Goal: Task Accomplishment & Management: Manage account settings

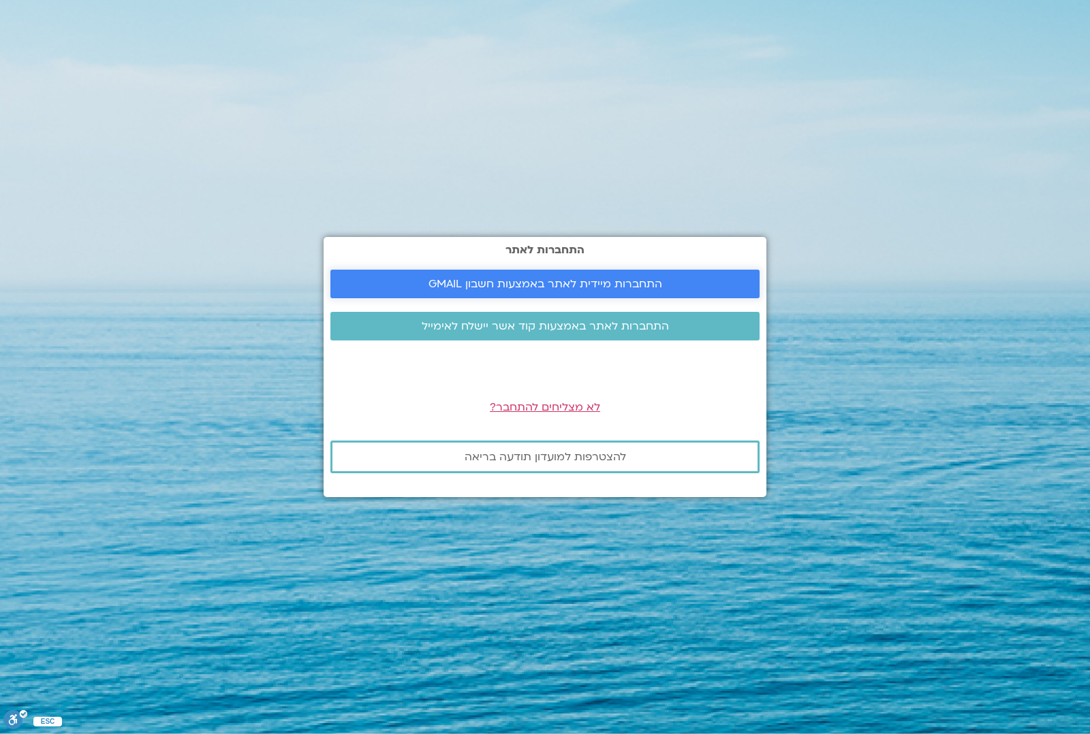
click at [575, 287] on span "התחברות מיידית לאתר באמצעות חשבון GMAIL" at bounding box center [545, 284] width 234 height 12
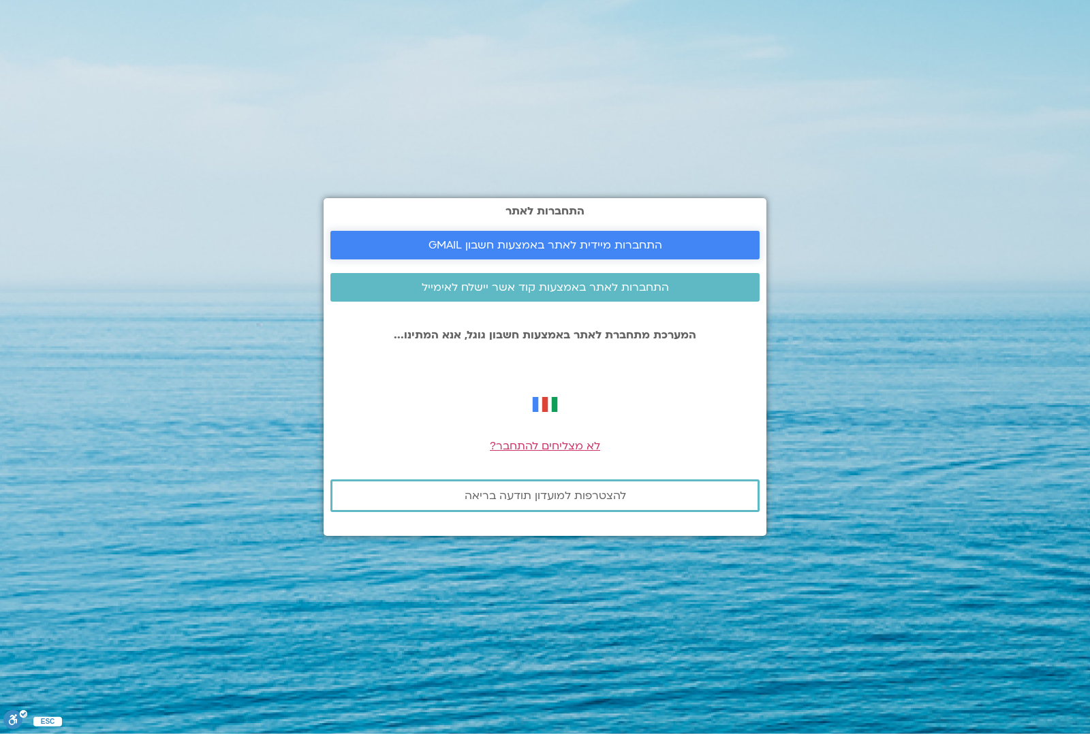
click at [580, 239] on span "התחברות מיידית לאתר באמצעות חשבון GMAIL" at bounding box center [545, 245] width 234 height 12
click at [633, 247] on span "התחברות מיידית לאתר באמצעות חשבון GMAIL" at bounding box center [545, 245] width 234 height 12
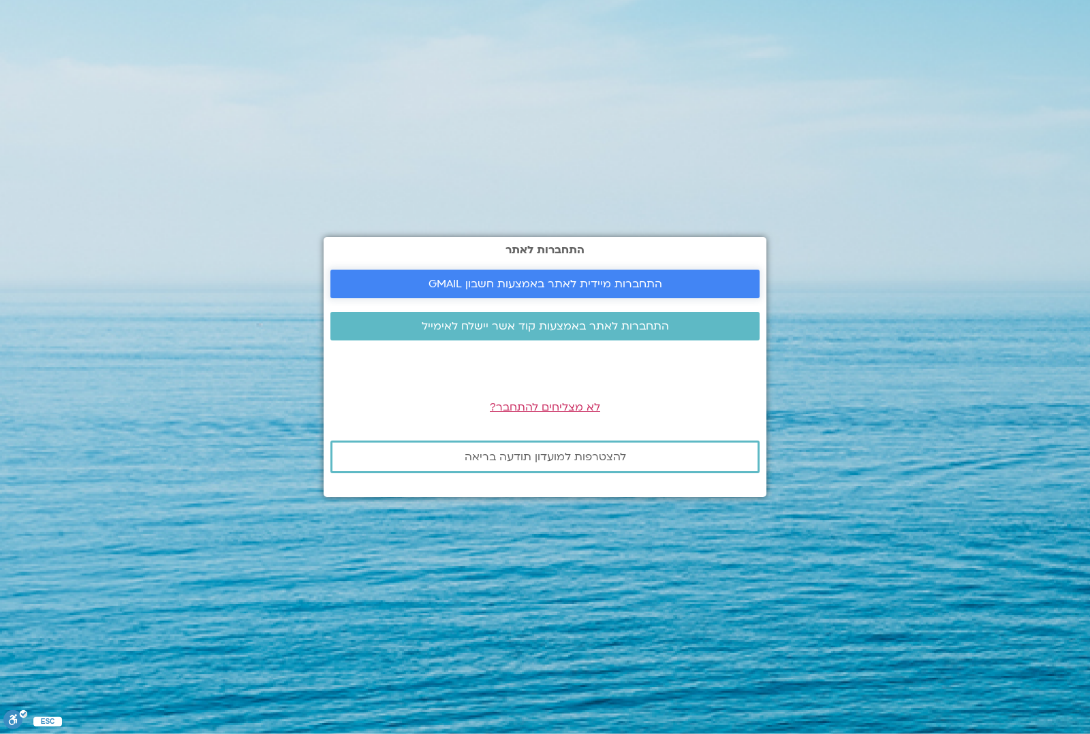
click at [655, 290] on span "התחברות מיידית לאתר באמצעות חשבון GMAIL" at bounding box center [545, 284] width 234 height 12
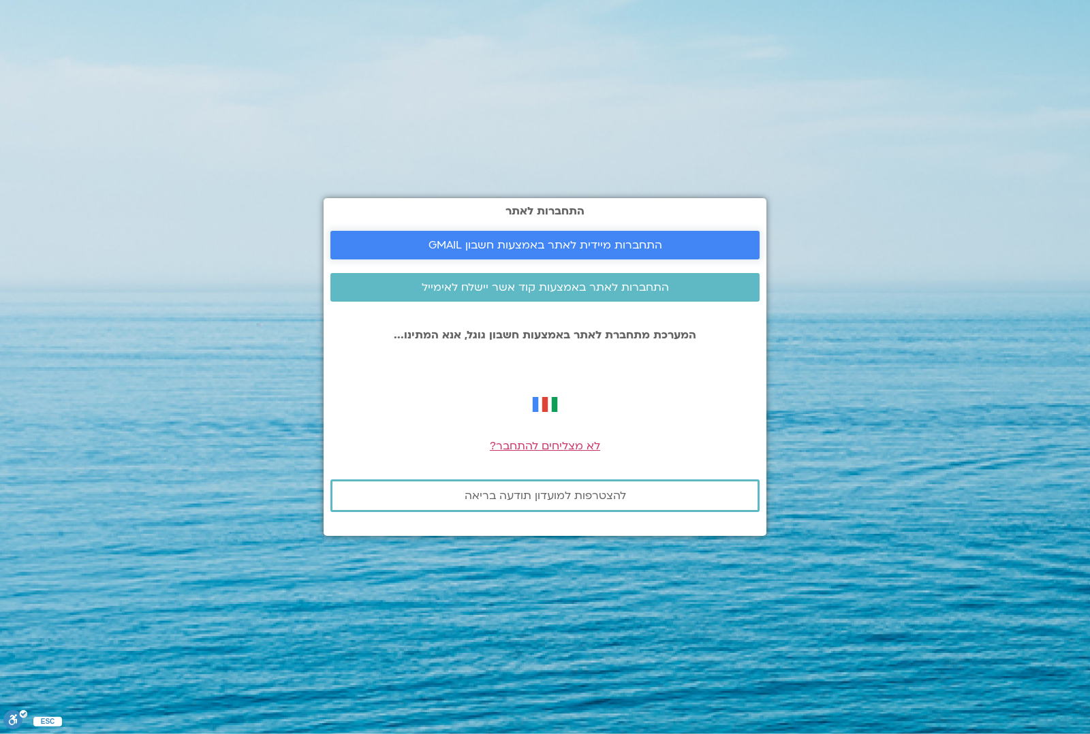
click at [617, 240] on span "התחברות מיידית לאתר באמצעות חשבון GMAIL" at bounding box center [545, 245] width 234 height 12
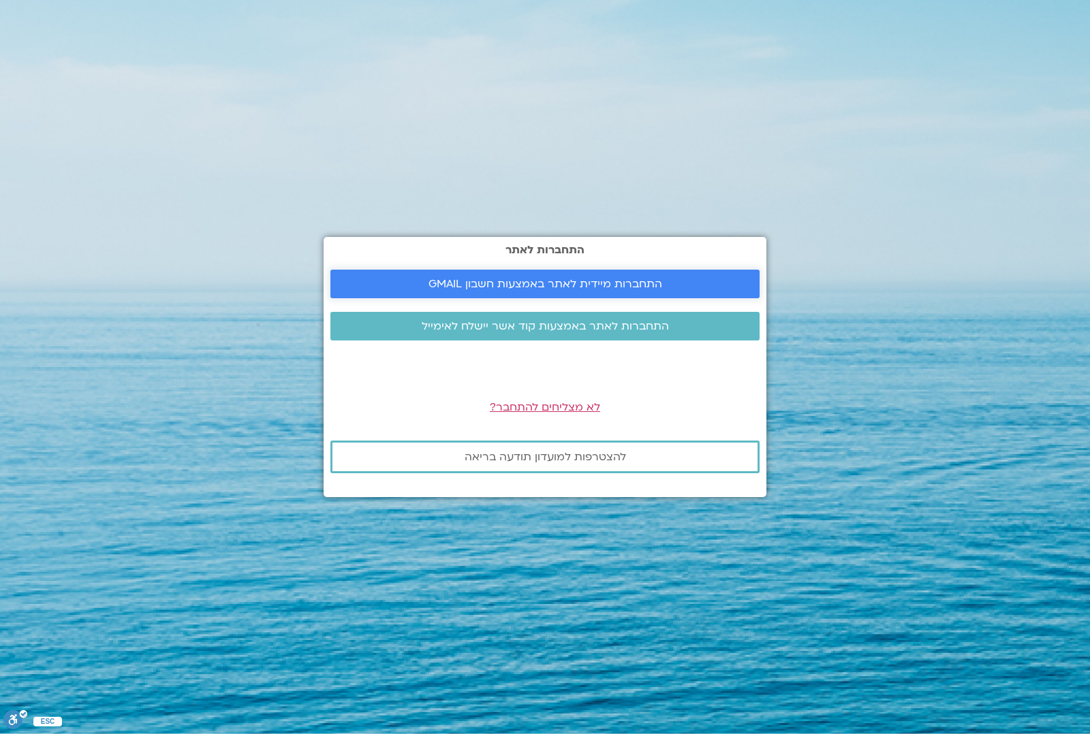
click at [637, 285] on span "התחברות מיידית לאתר באמצעות חשבון GMAIL" at bounding box center [545, 284] width 234 height 12
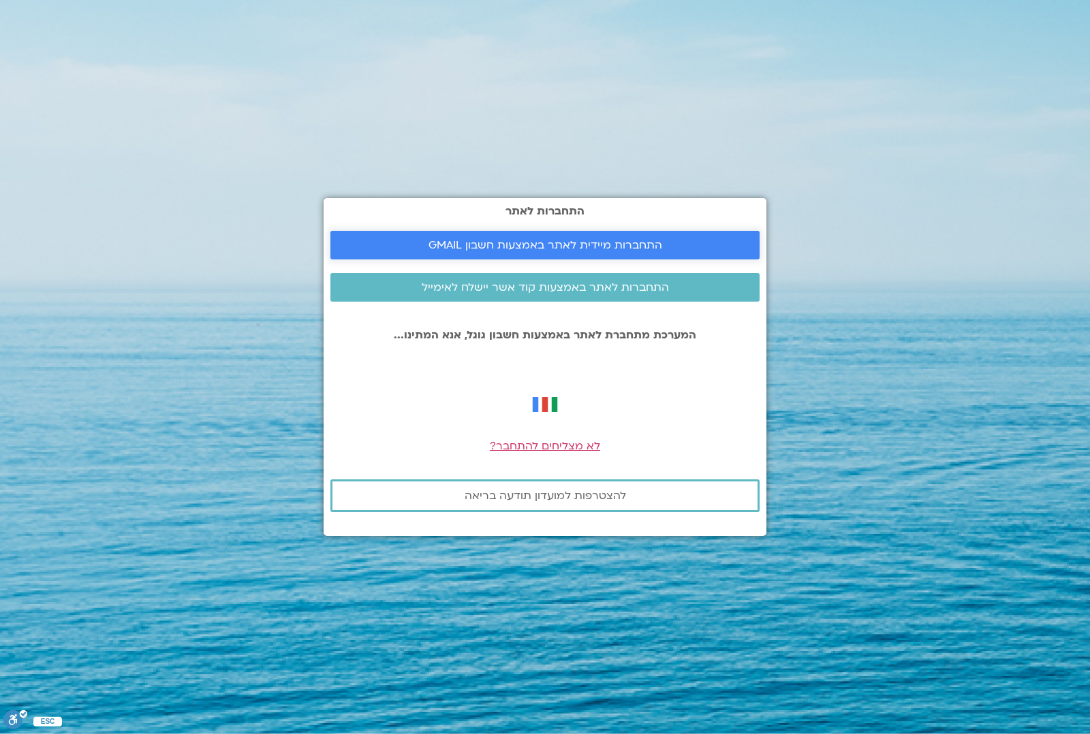
click at [570, 243] on span "התחברות מיידית לאתר באמצעות חשבון GMAIL" at bounding box center [545, 245] width 234 height 12
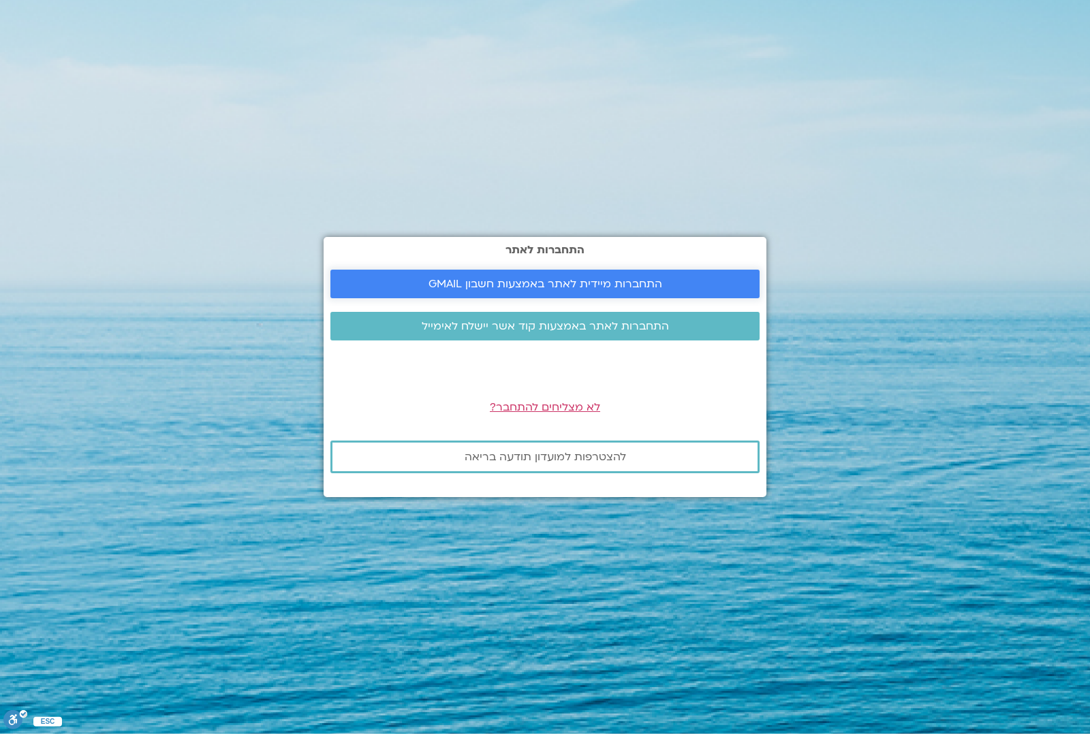
click at [576, 283] on span "התחברות מיידית לאתר באמצעות חשבון GMAIL" at bounding box center [545, 284] width 234 height 12
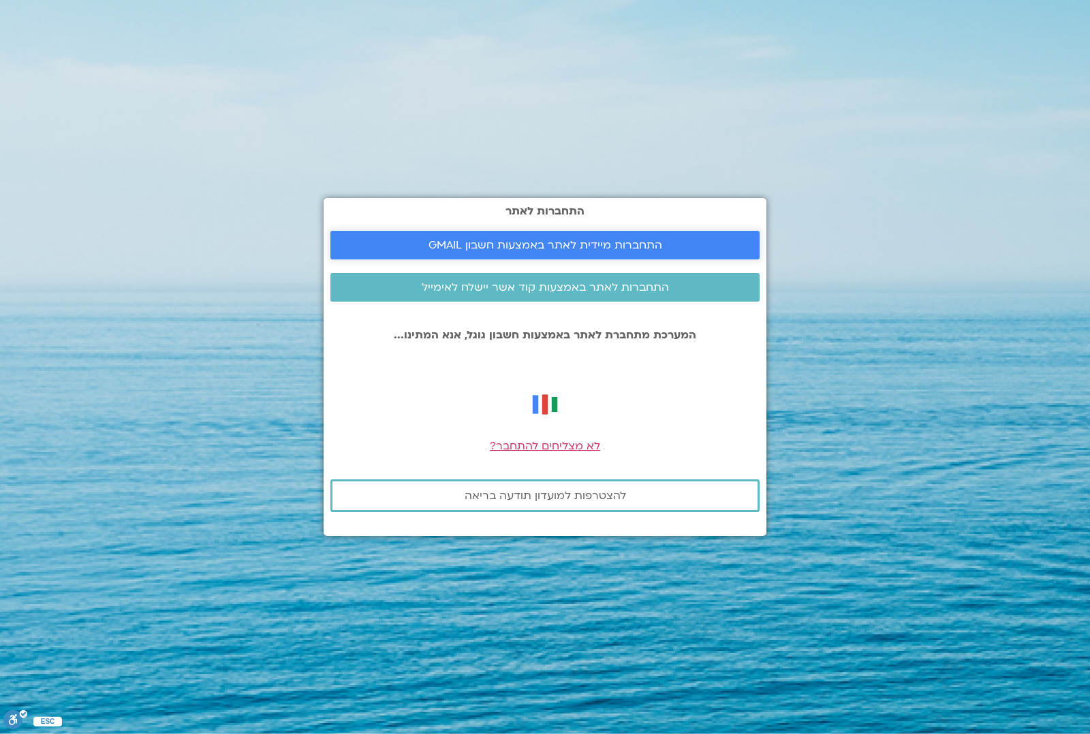
click at [598, 239] on span "התחברות מיידית לאתר באמצעות חשבון GMAIL" at bounding box center [545, 245] width 234 height 12
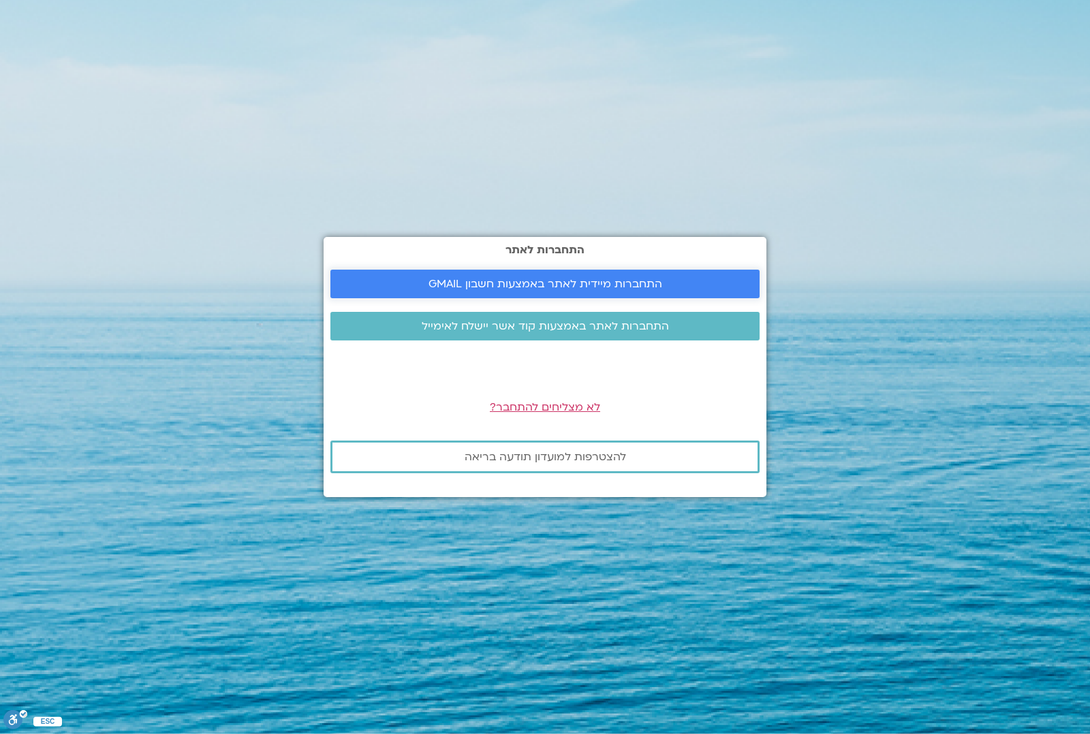
click at [625, 283] on span "התחברות מיידית לאתר באמצעות חשבון GMAIL" at bounding box center [545, 284] width 234 height 12
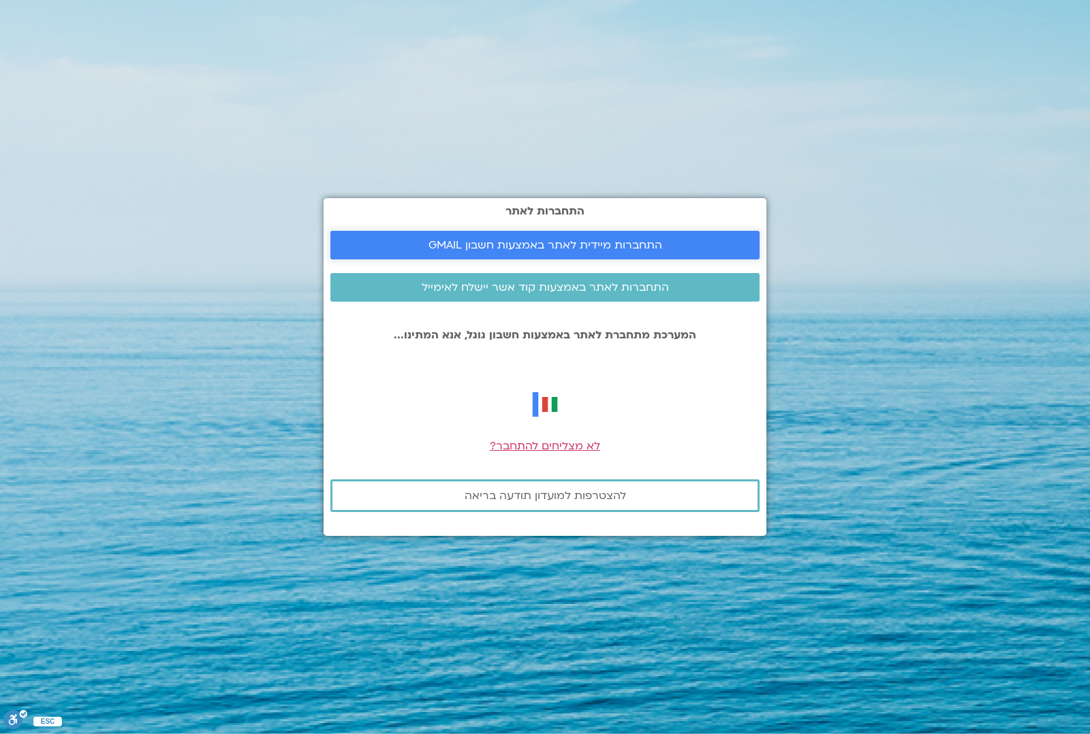
click at [588, 242] on span "התחברות מיידית לאתר באמצעות חשבון GMAIL" at bounding box center [545, 245] width 234 height 12
click at [611, 242] on span "התחברות מיידית לאתר באמצעות חשבון GMAIL" at bounding box center [545, 245] width 234 height 12
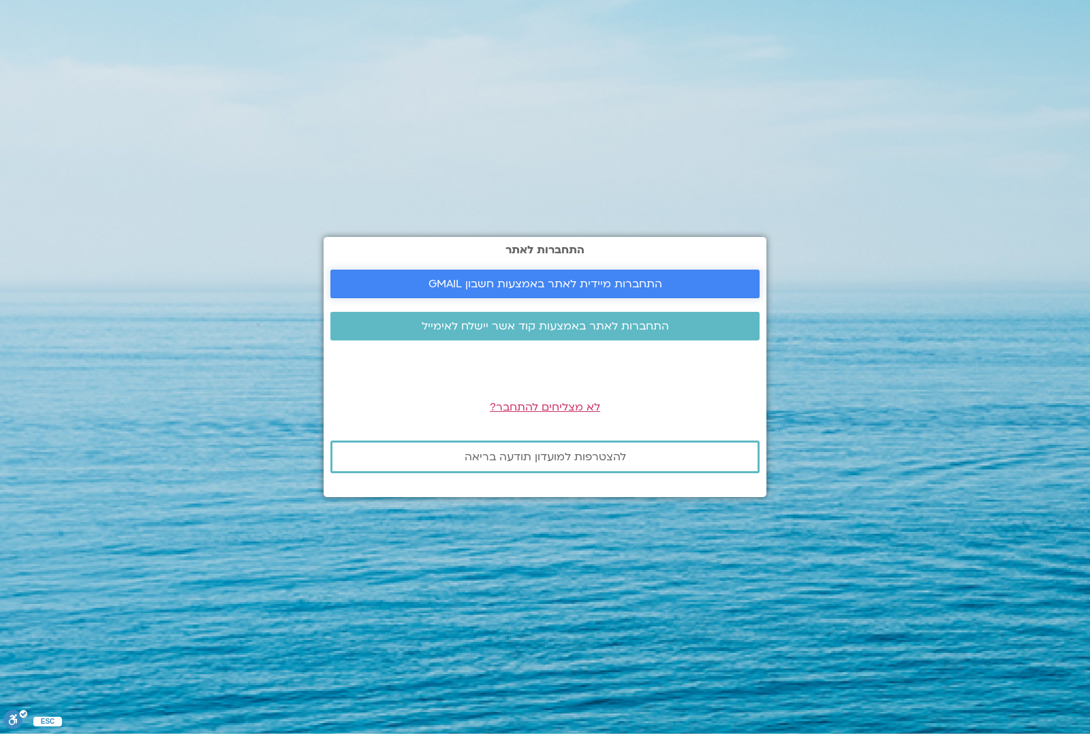
click at [573, 284] on span "התחברות מיידית לאתר באמצעות חשבון GMAIL" at bounding box center [545, 284] width 234 height 12
click at [605, 281] on span "התחברות מיידית לאתר באמצעות חשבון GMAIL" at bounding box center [545, 284] width 234 height 12
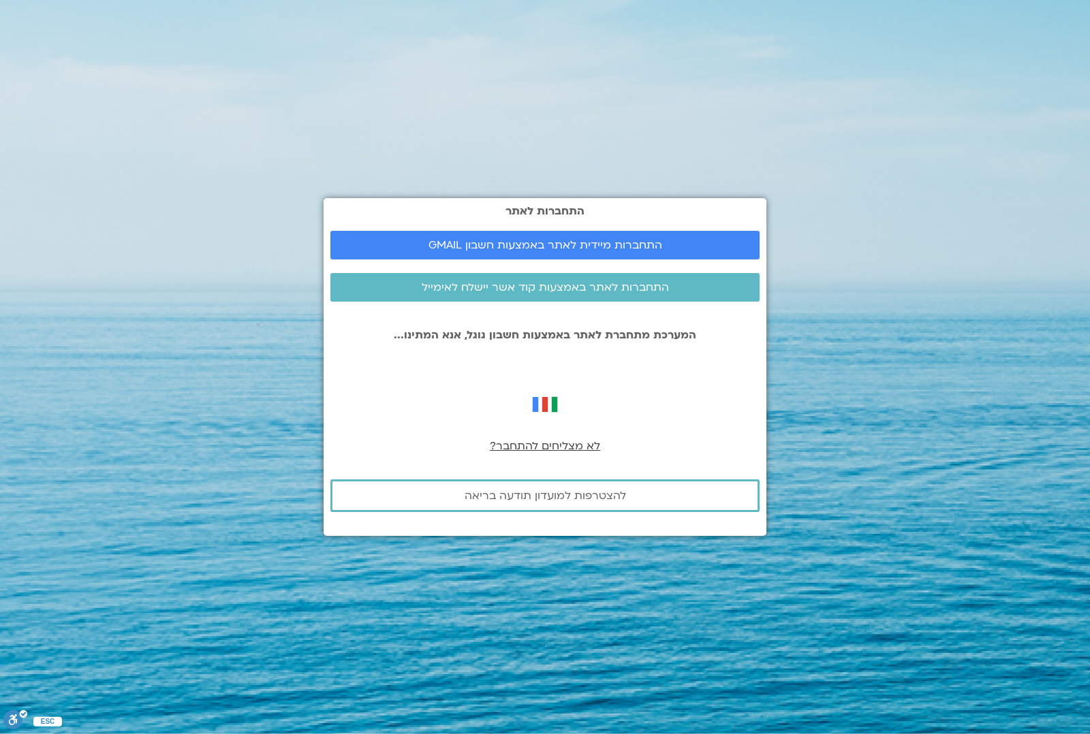
click at [552, 449] on span "לא מצליחים להתחבר?" at bounding box center [545, 446] width 110 height 15
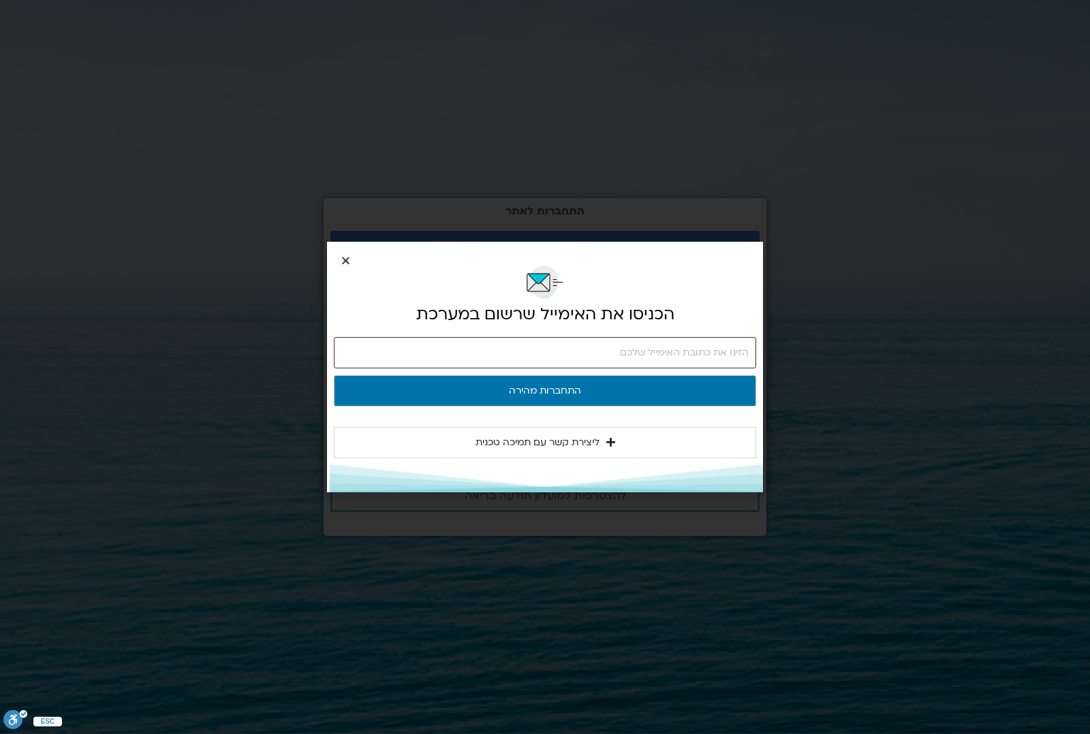
click at [734, 355] on input "email" at bounding box center [545, 352] width 422 height 31
type input "hladaya@gmail.com"
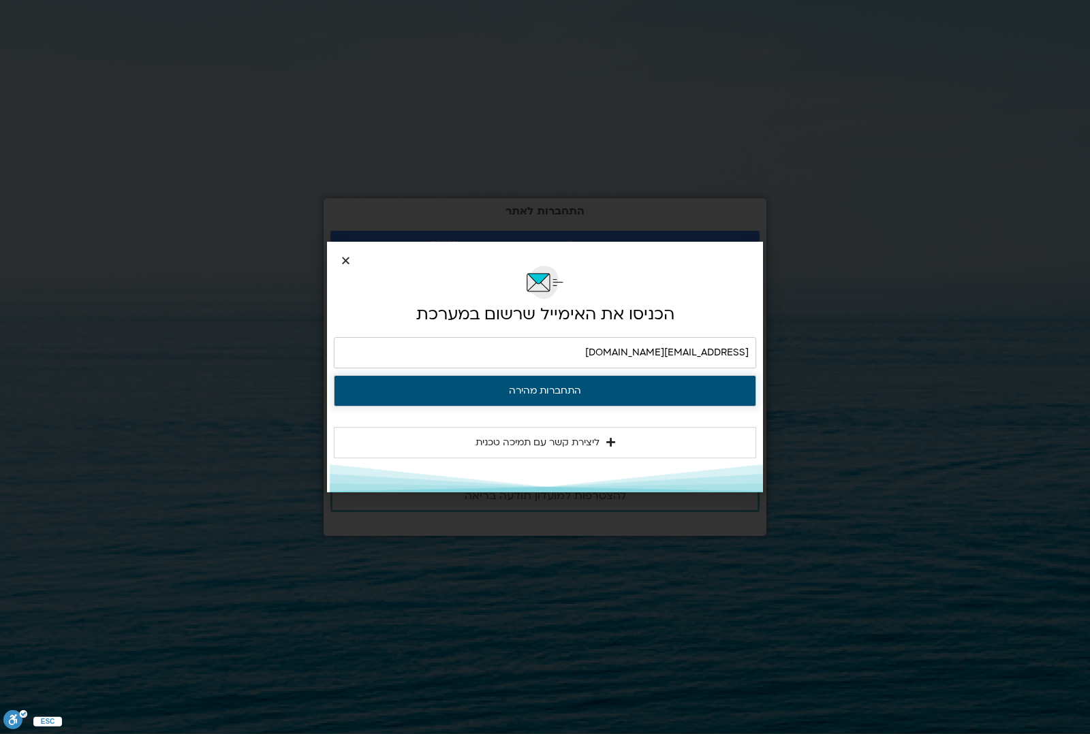
click at [560, 390] on button "התחברות מהירה" at bounding box center [545, 390] width 422 height 31
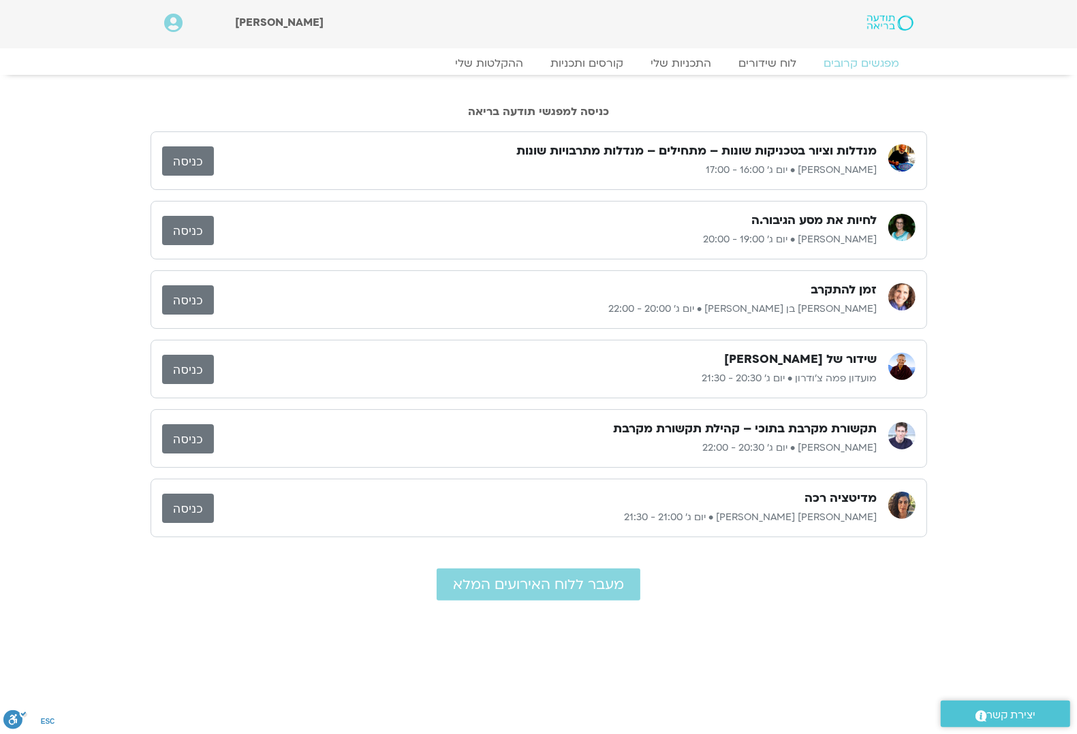
click at [177, 160] on link "כניסה" at bounding box center [188, 160] width 52 height 29
